Goal: Task Accomplishment & Management: Complete application form

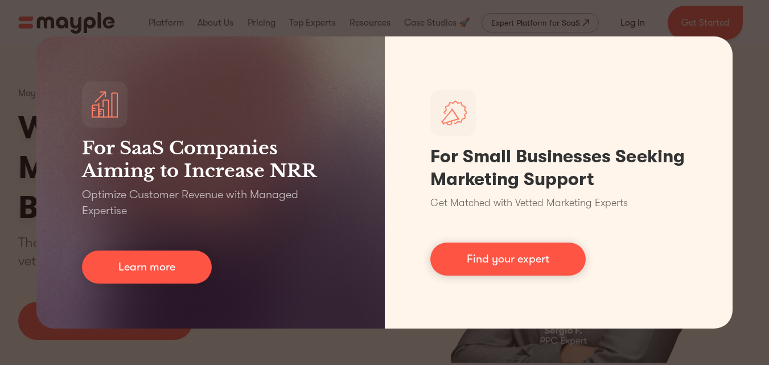
click at [478, 26] on div "For SaaS Companies Aiming to Increase NRR Optimize Customer Revenue with Manage…" at bounding box center [384, 182] width 769 height 365
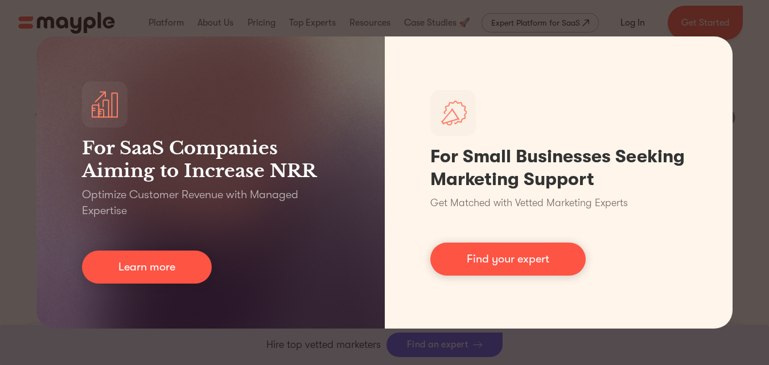
click at [742, 47] on div "For SaaS Companies Aiming to Increase NRR Optimize Customer Revenue with Manage…" at bounding box center [384, 182] width 769 height 365
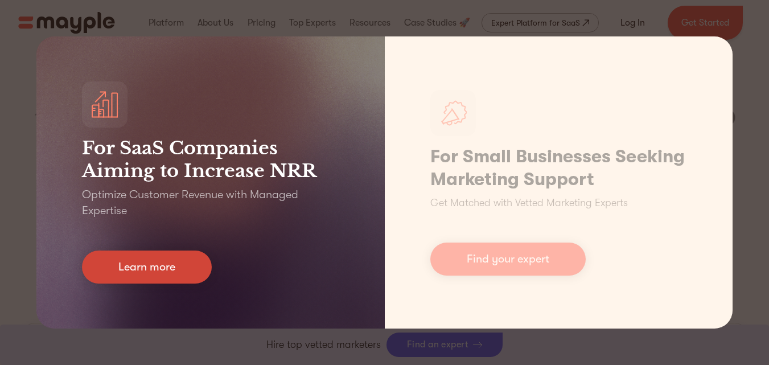
click at [201, 272] on link "Learn more" at bounding box center [147, 266] width 130 height 33
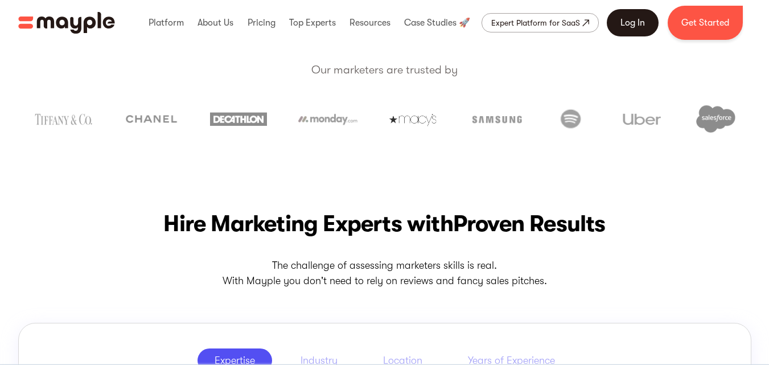
click at [636, 27] on link "Log In" at bounding box center [633, 22] width 52 height 27
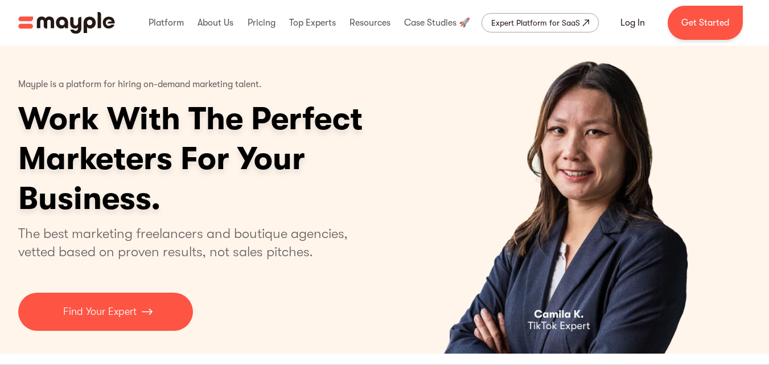
scroll to position [19, 0]
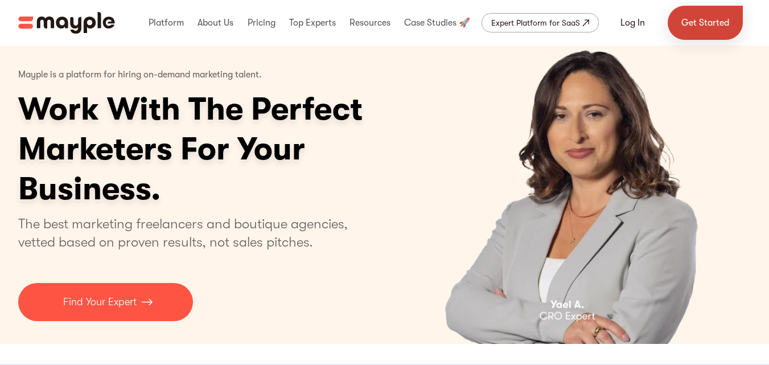
click at [708, 21] on link "Get Started" at bounding box center [705, 23] width 75 height 34
click at [769, 17] on html "By continuing to use this site you agree to our Cookie Policy Got it Join us LI…" at bounding box center [384, 163] width 769 height 365
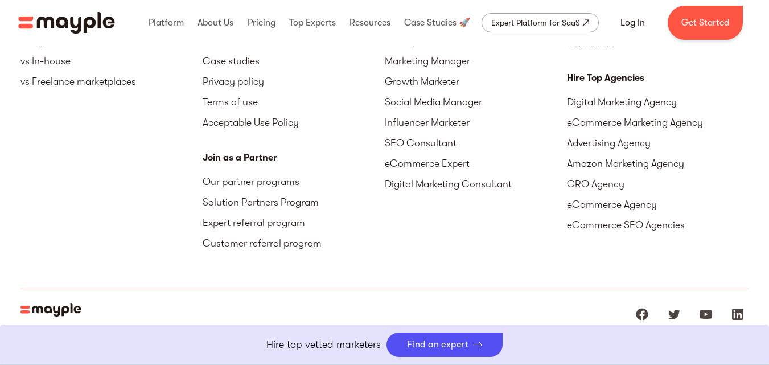
scroll to position [5308, 0]
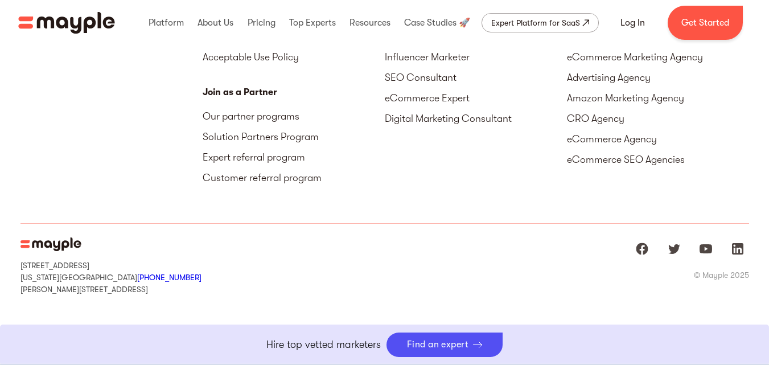
click at [395, 268] on div "15 West 38 Street MB#532 New York, NY, US 10018 +1 929-335-6572 Sharon st. 4, G…" at bounding box center [384, 266] width 729 height 84
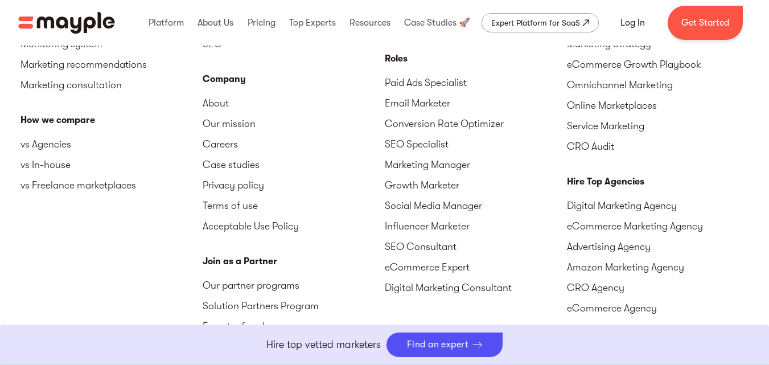
scroll to position [5130, 0]
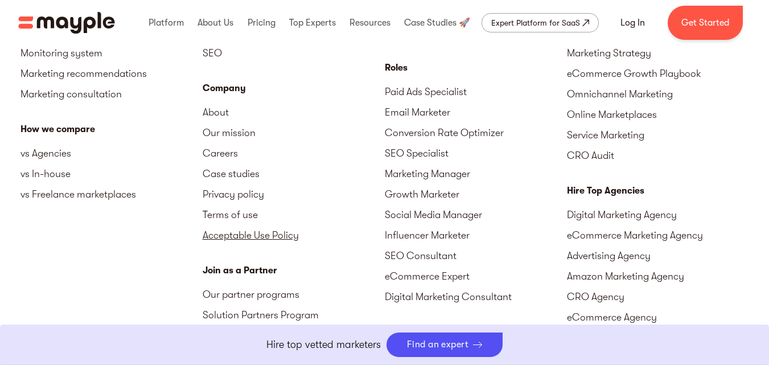
click at [273, 237] on link "Acceptable Use Policy" at bounding box center [294, 235] width 182 height 20
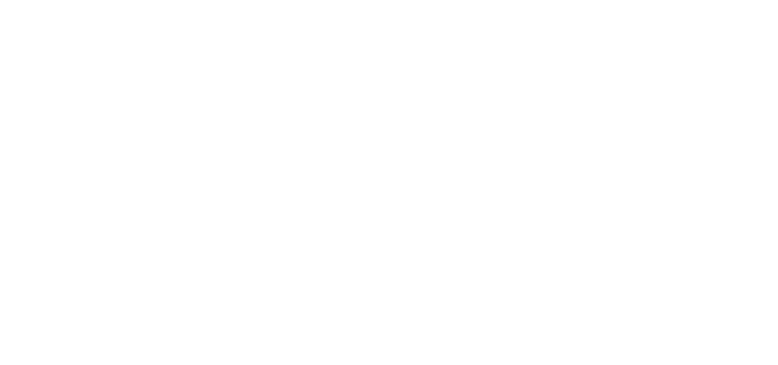
click at [511, 165] on div at bounding box center [389, 182] width 778 height 365
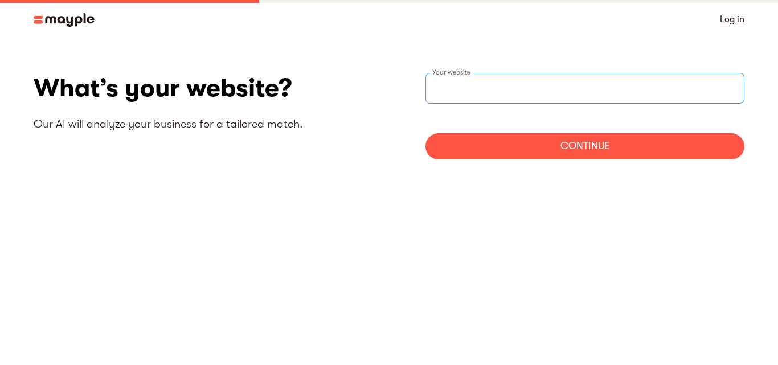
click at [533, 100] on input "websiteStep" at bounding box center [584, 88] width 319 height 31
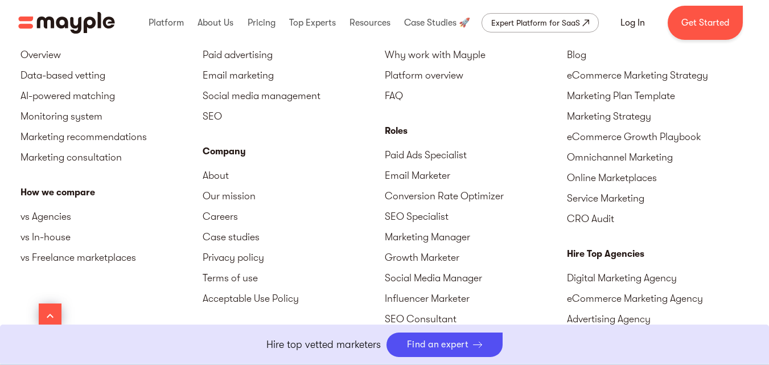
scroll to position [1476, 0]
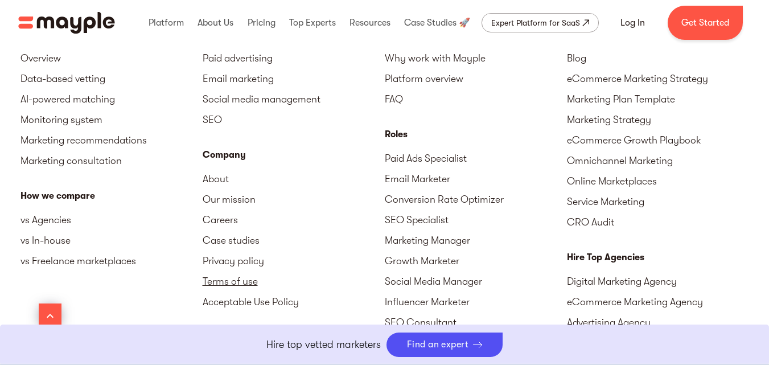
click at [235, 280] on link "Terms of use" at bounding box center [294, 281] width 182 height 20
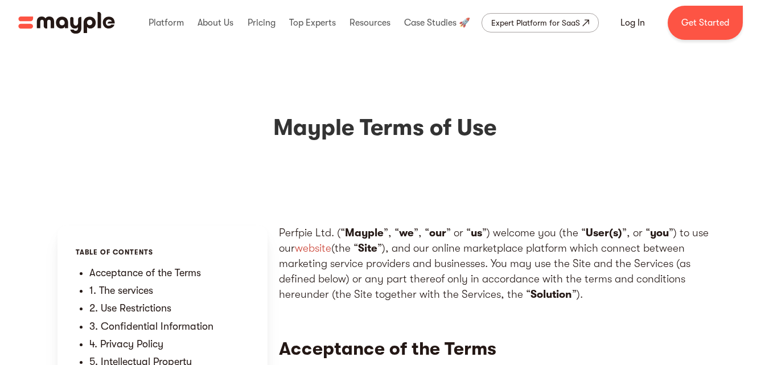
drag, startPoint x: 0, startPoint y: 0, endPoint x: 371, endPoint y: 197, distance: 419.7
click at [371, 197] on div "Mayple Terms of Use" at bounding box center [384, 136] width 769 height 180
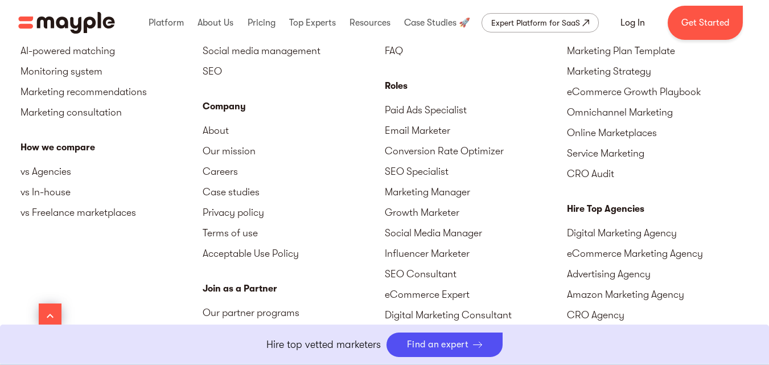
scroll to position [14155, 0]
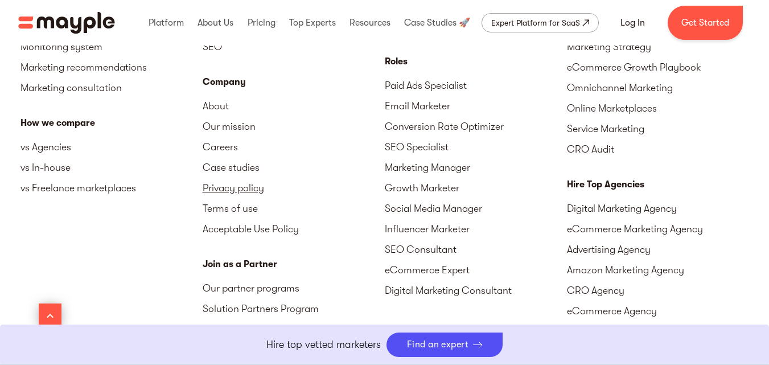
click at [263, 181] on link "Privacy policy" at bounding box center [294, 188] width 182 height 20
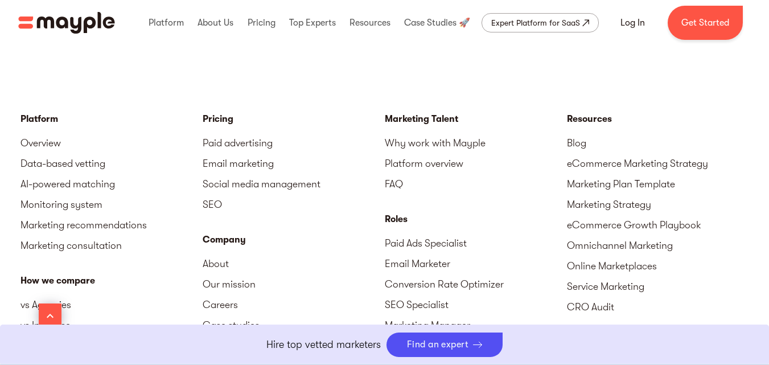
scroll to position [6688, 0]
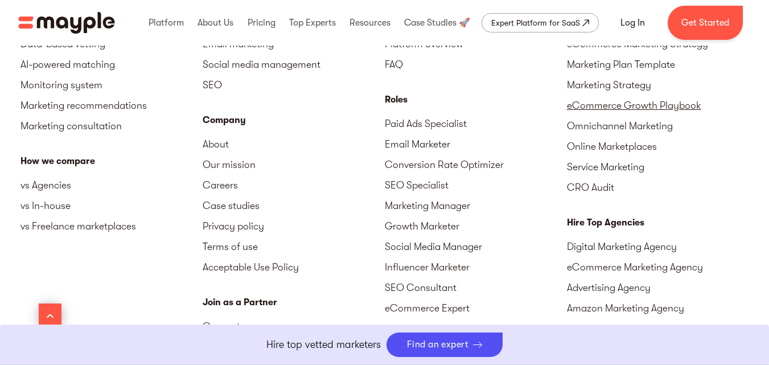
click at [713, 95] on link "eCommerce Growth Playbook" at bounding box center [658, 105] width 182 height 20
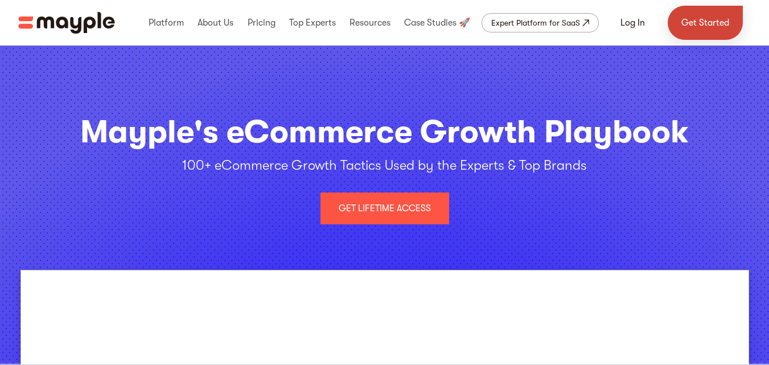
click at [679, 34] on link "Get Started" at bounding box center [705, 23] width 75 height 34
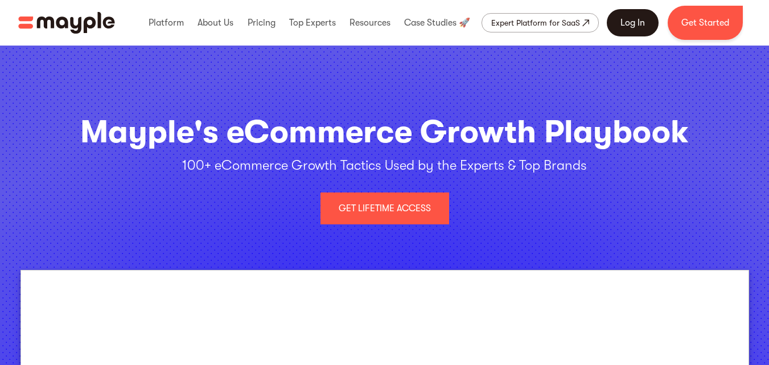
click at [618, 21] on link "Log In" at bounding box center [633, 22] width 52 height 27
click at [659, 20] on div "Log In Get Started" at bounding box center [675, 23] width 136 height 34
click at [650, 23] on link "Log In" at bounding box center [633, 22] width 52 height 27
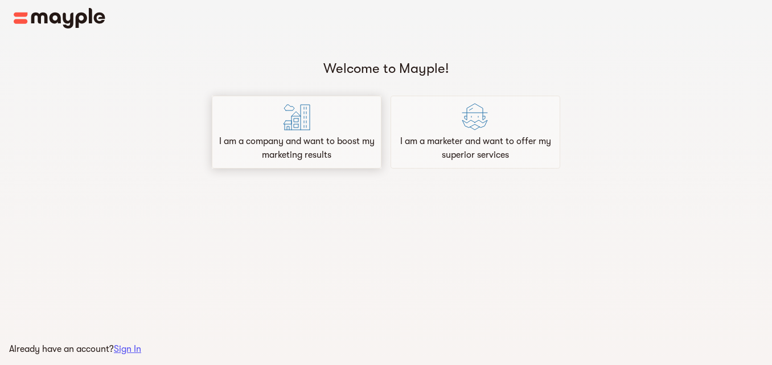
click at [301, 127] on div "I am a company and want to boost my marketing results" at bounding box center [297, 132] width 170 height 73
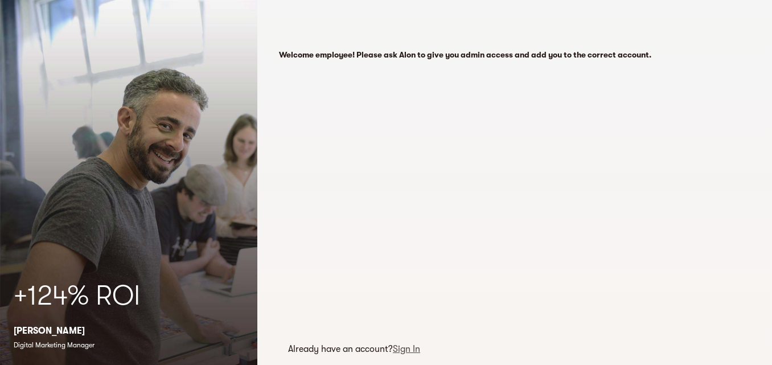
click at [574, 130] on div "Welcome employee! Please ask Alon to give you admin access and add you to the c…" at bounding box center [514, 182] width 515 height 365
